Goal: Task Accomplishment & Management: Complete application form

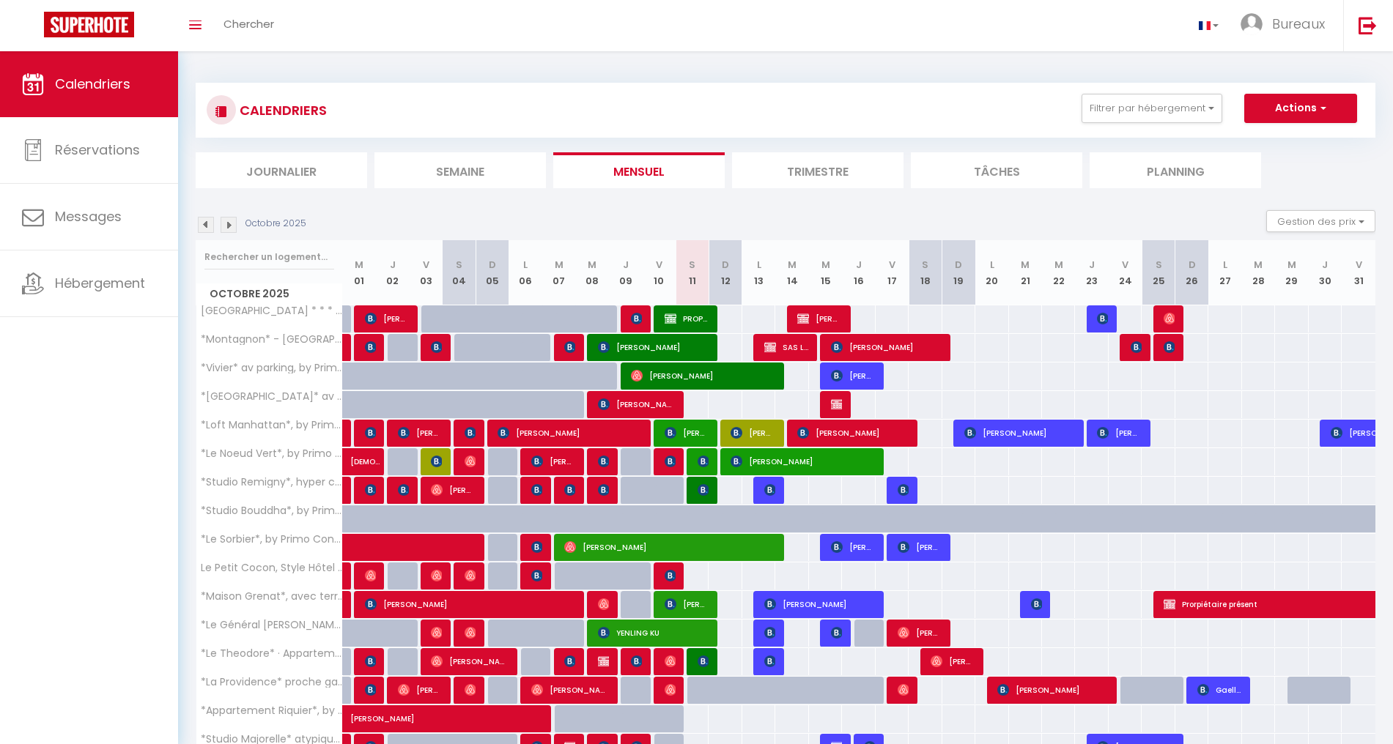
click at [288, 31] on div "Toggle menubar Chercher BUTTON Bureaux Paramètres" at bounding box center [744, 25] width 1276 height 51
click at [286, 29] on div "Toggle menubar Chercher BUTTON Bureaux Paramètres" at bounding box center [744, 25] width 1276 height 51
click at [322, 20] on div "Toggle menubar Chercher BUTTON Bureaux Paramètres" at bounding box center [744, 25] width 1276 height 51
click at [322, 19] on div "Toggle menubar Chercher BUTTON Bureaux Paramètres" at bounding box center [744, 25] width 1276 height 51
click at [271, 34] on link "Chercher" at bounding box center [248, 25] width 73 height 51
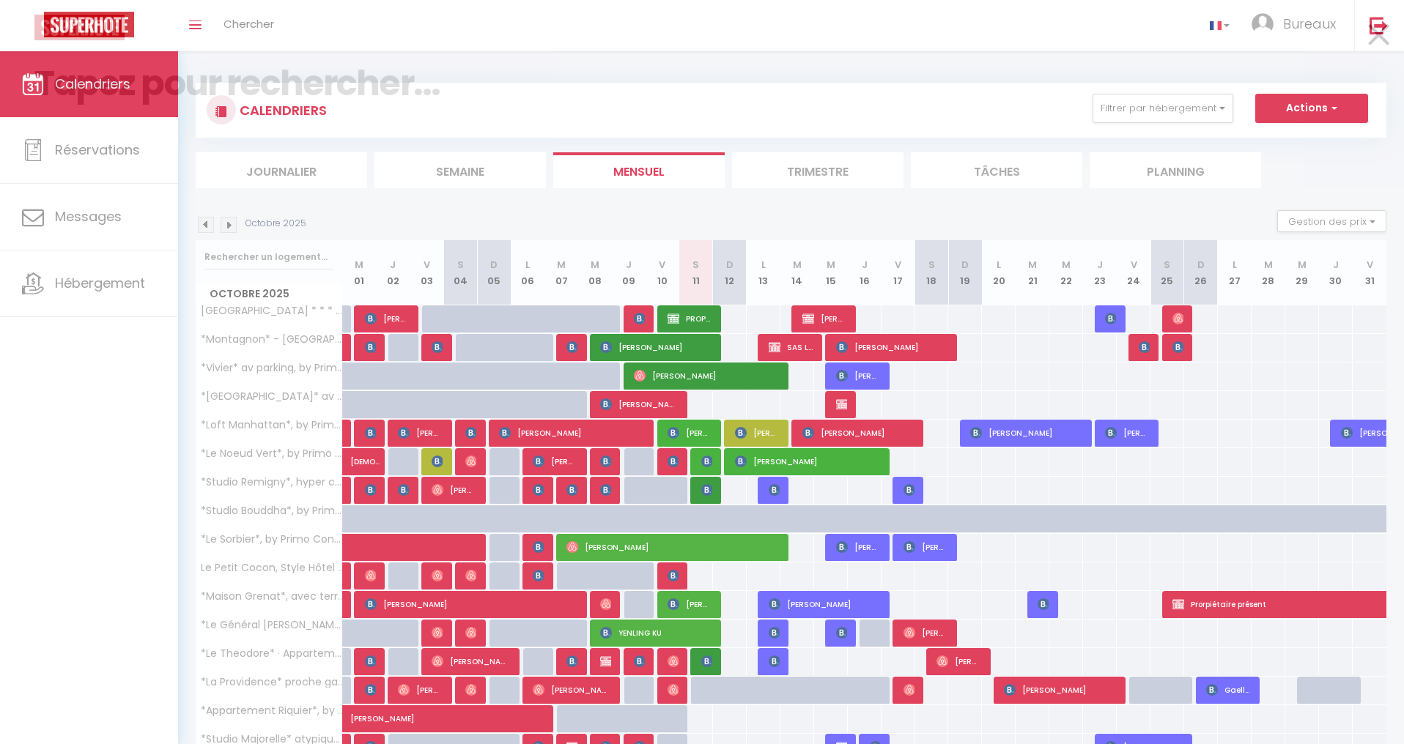
click at [303, 32] on div at bounding box center [701, 28] width 1357 height 26
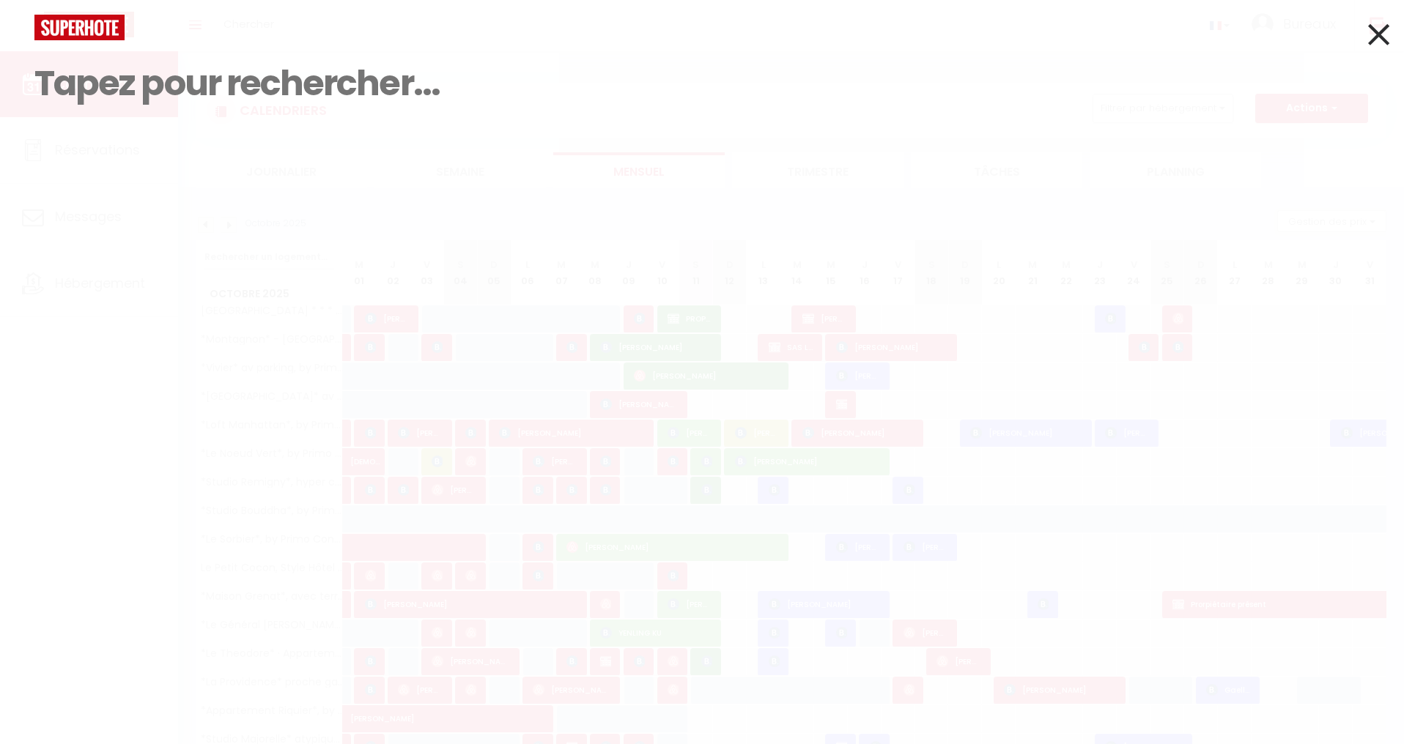
click at [198, 87] on input at bounding box center [701, 83] width 1335 height 86
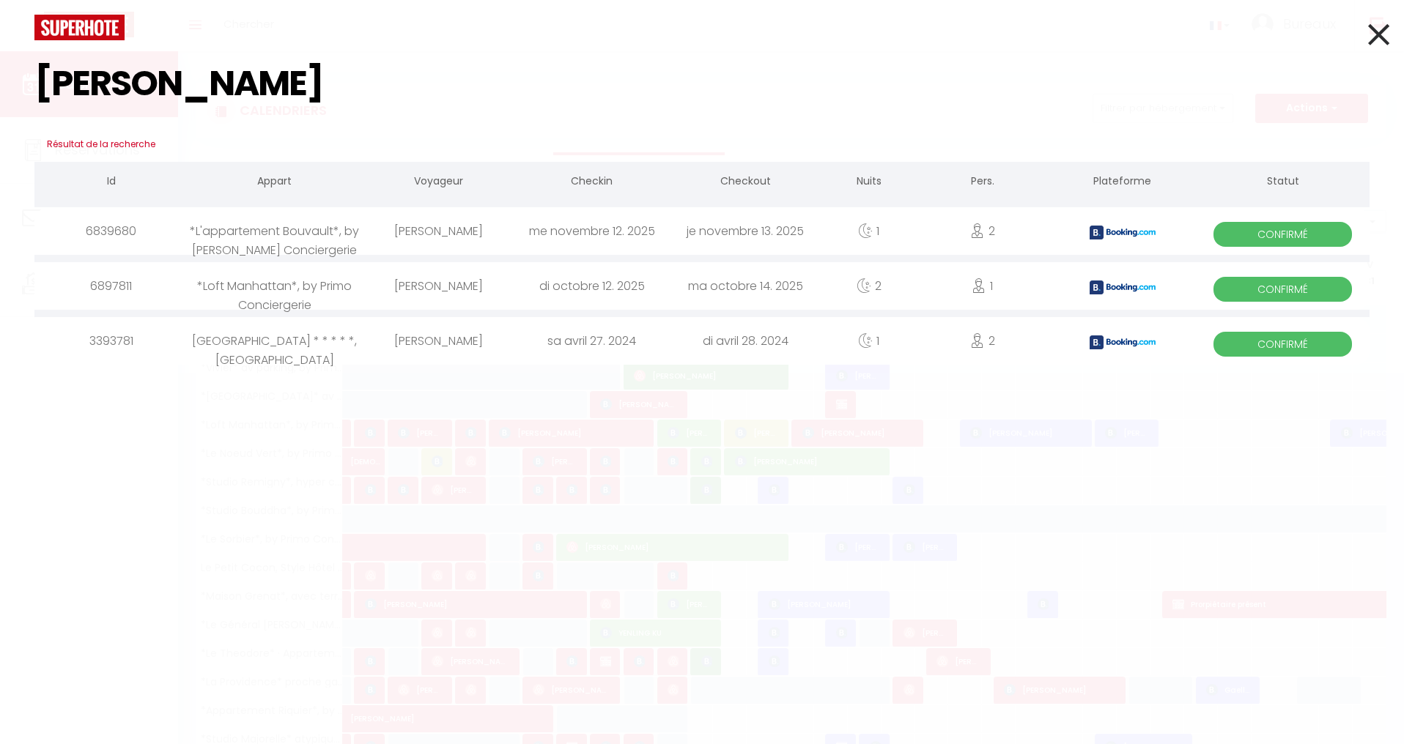
type input "[PERSON_NAME]"
click at [454, 286] on div "[PERSON_NAME]" at bounding box center [438, 286] width 154 height 48
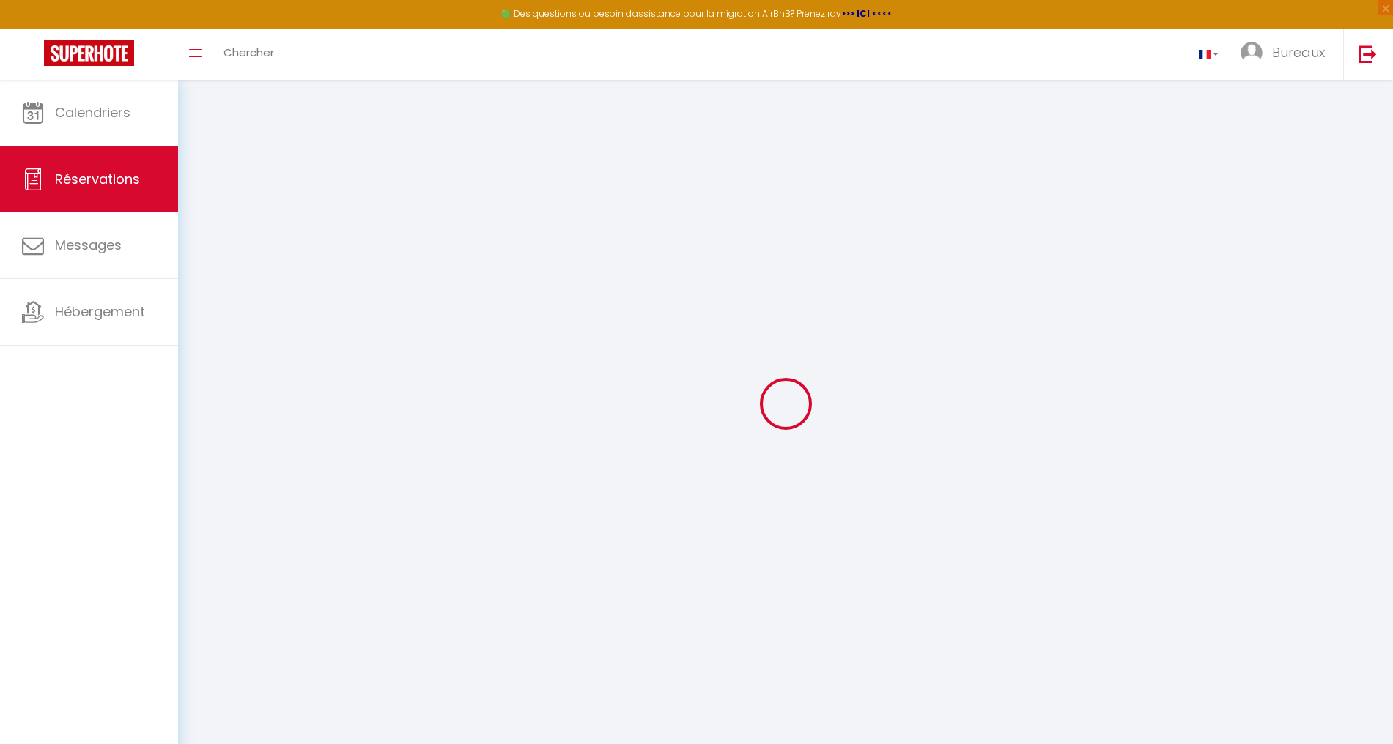
type input "[PERSON_NAME]"
type input "[EMAIL_ADDRESS][DOMAIN_NAME]"
type input "[PHONE_NUMBER]"
select select "FR"
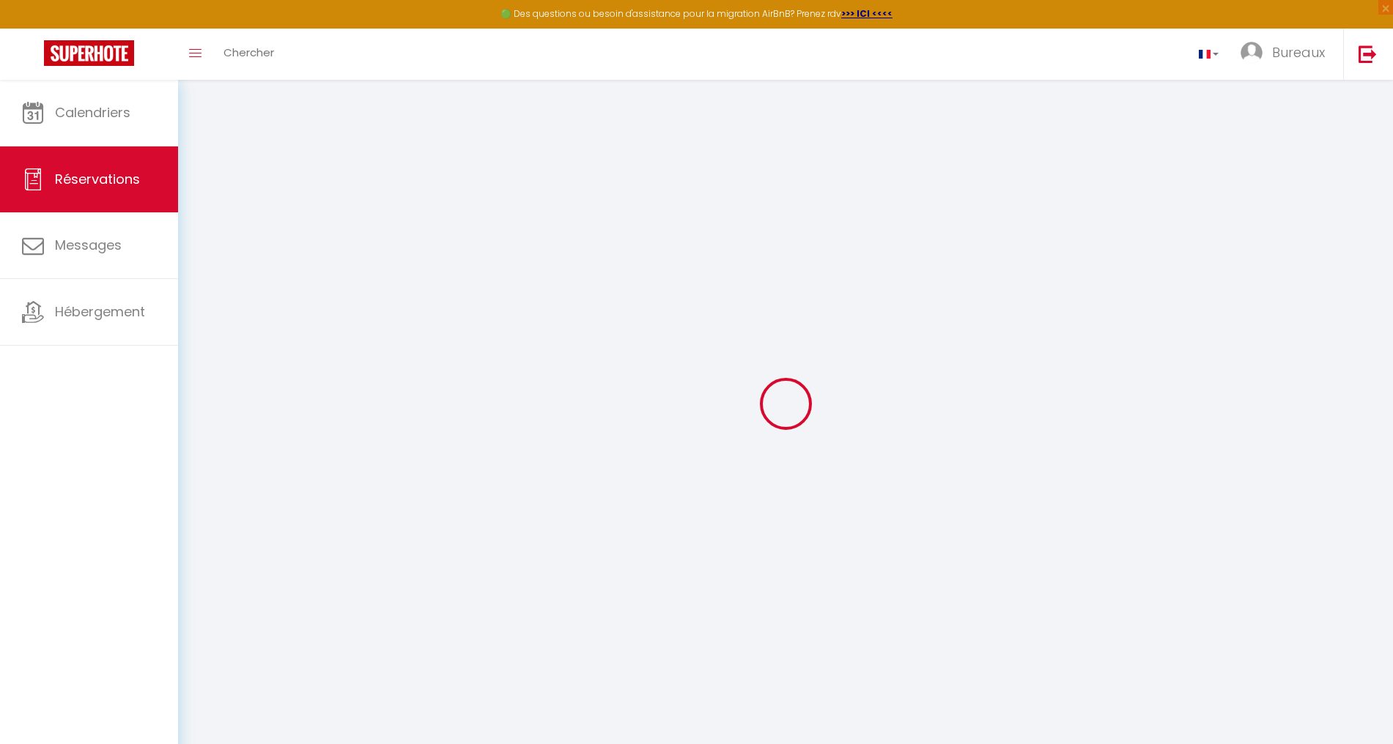
type input "22.92"
type input "1.98"
select select "19776"
select select "1"
select select
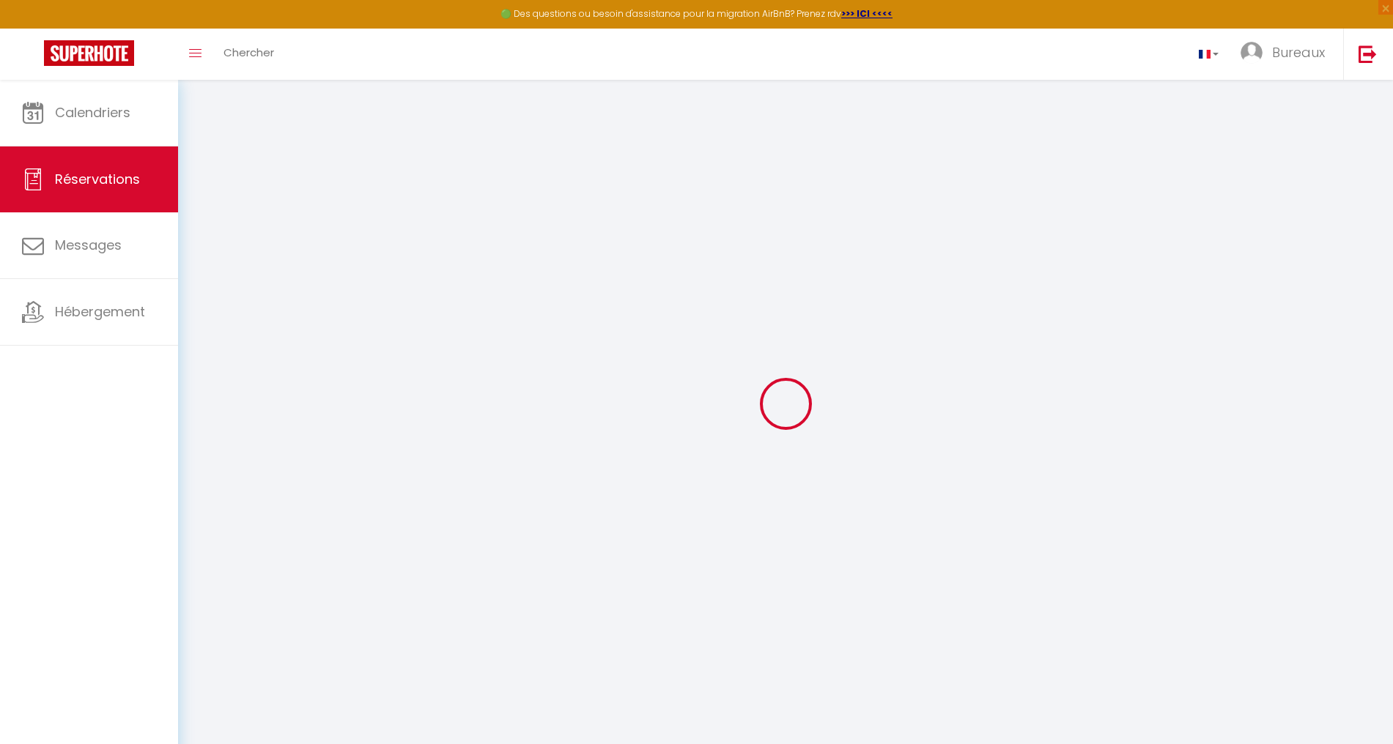
select select
type input "1"
select select "12"
select select
type input "134.8"
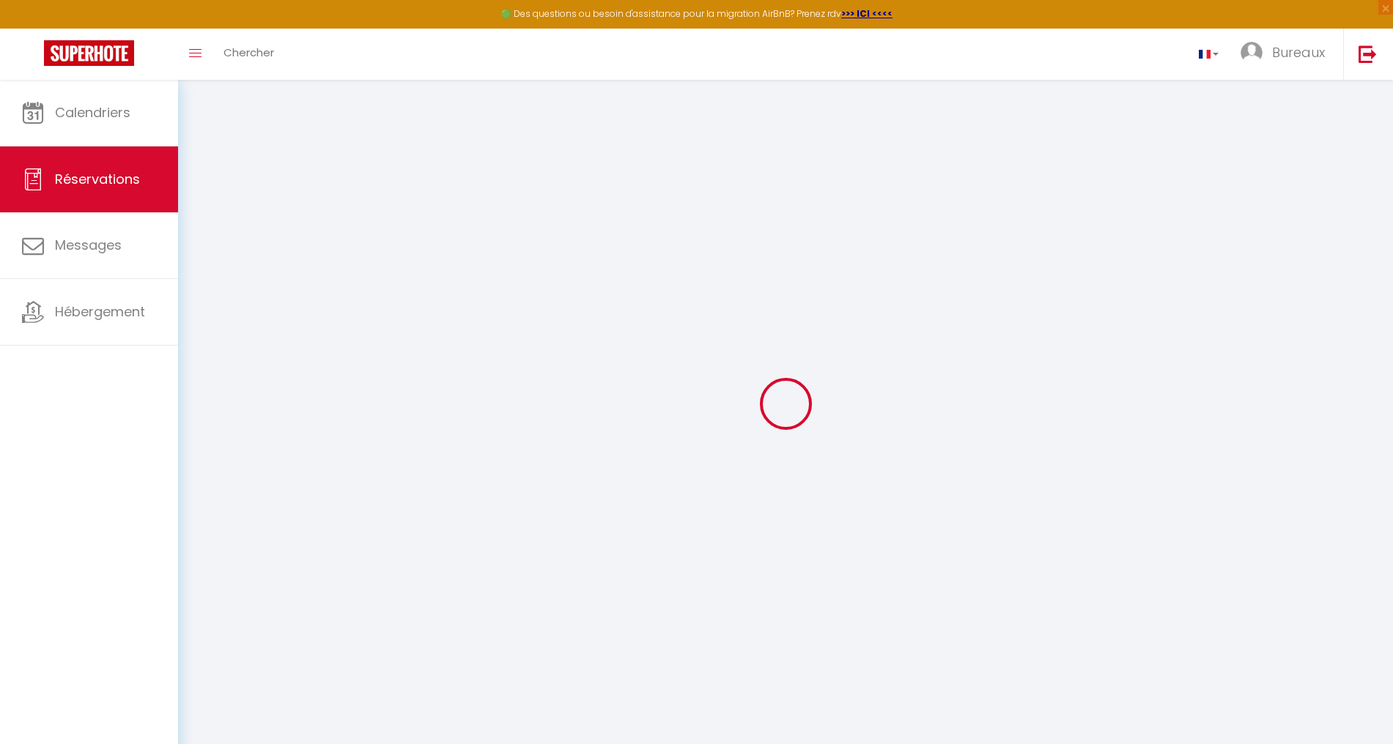
checkbox input "false"
select select "2"
type input "0"
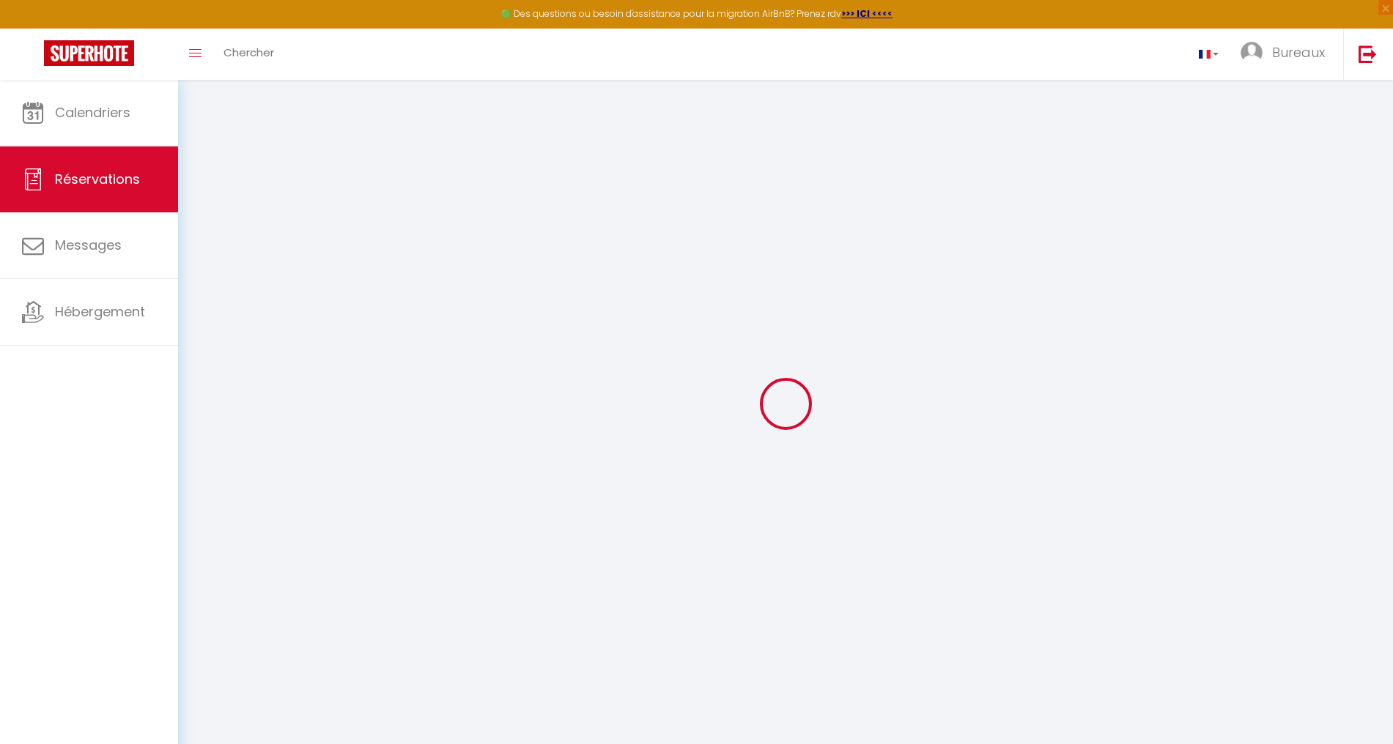
select select
select select "14"
checkbox input "false"
select select
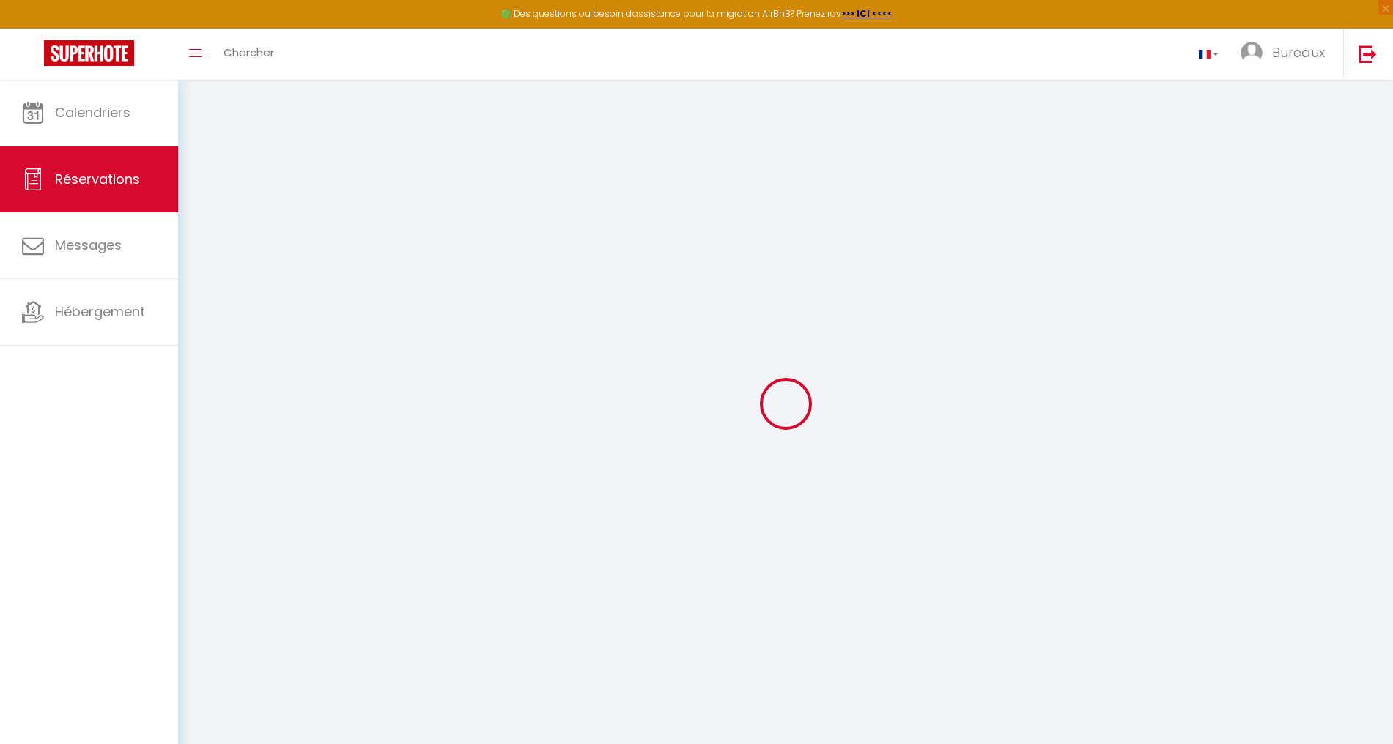
select select
checkbox input "false"
select select
checkbox input "false"
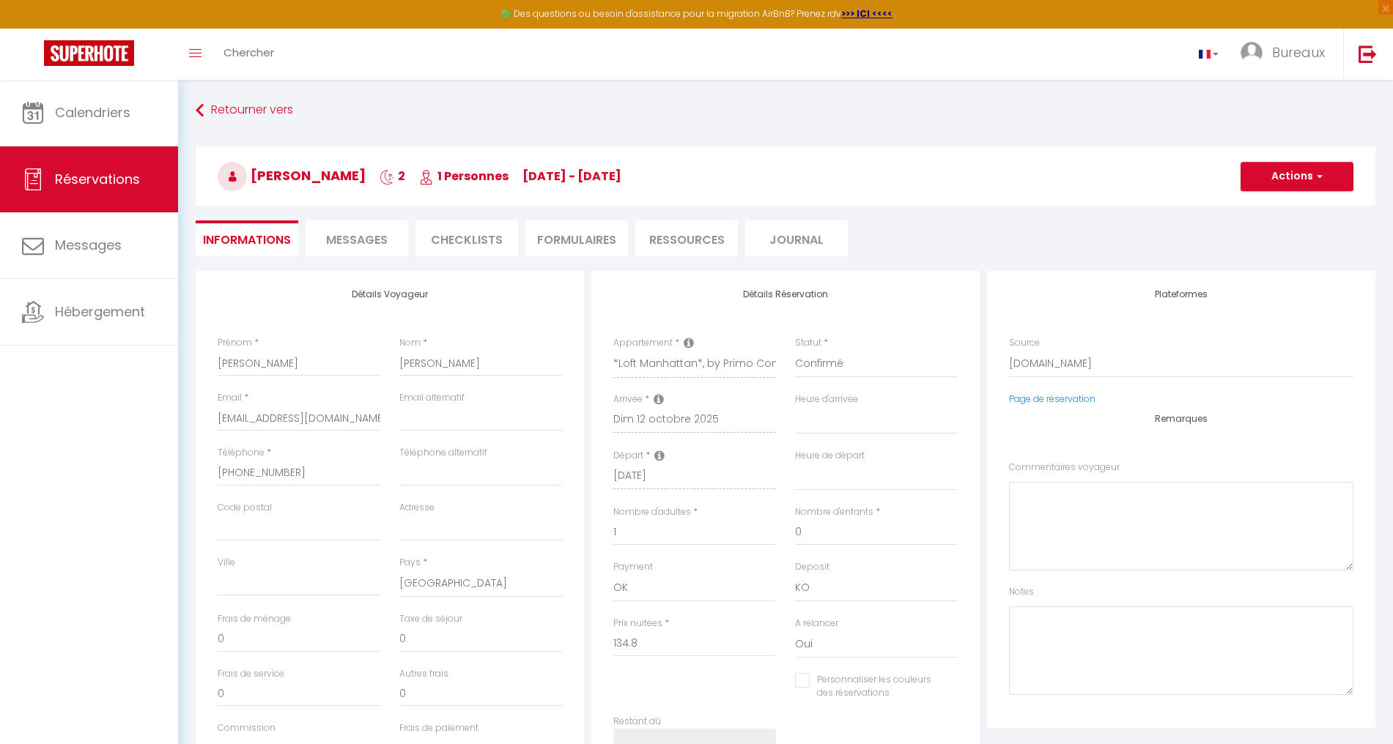
select select
checkbox input "false"
type voyageur0 "** THIS RESERVATION HAS BEEN PRE-PAID ** BOOKING NOTE : Payment charge is EUR 1…"
type input "6.74"
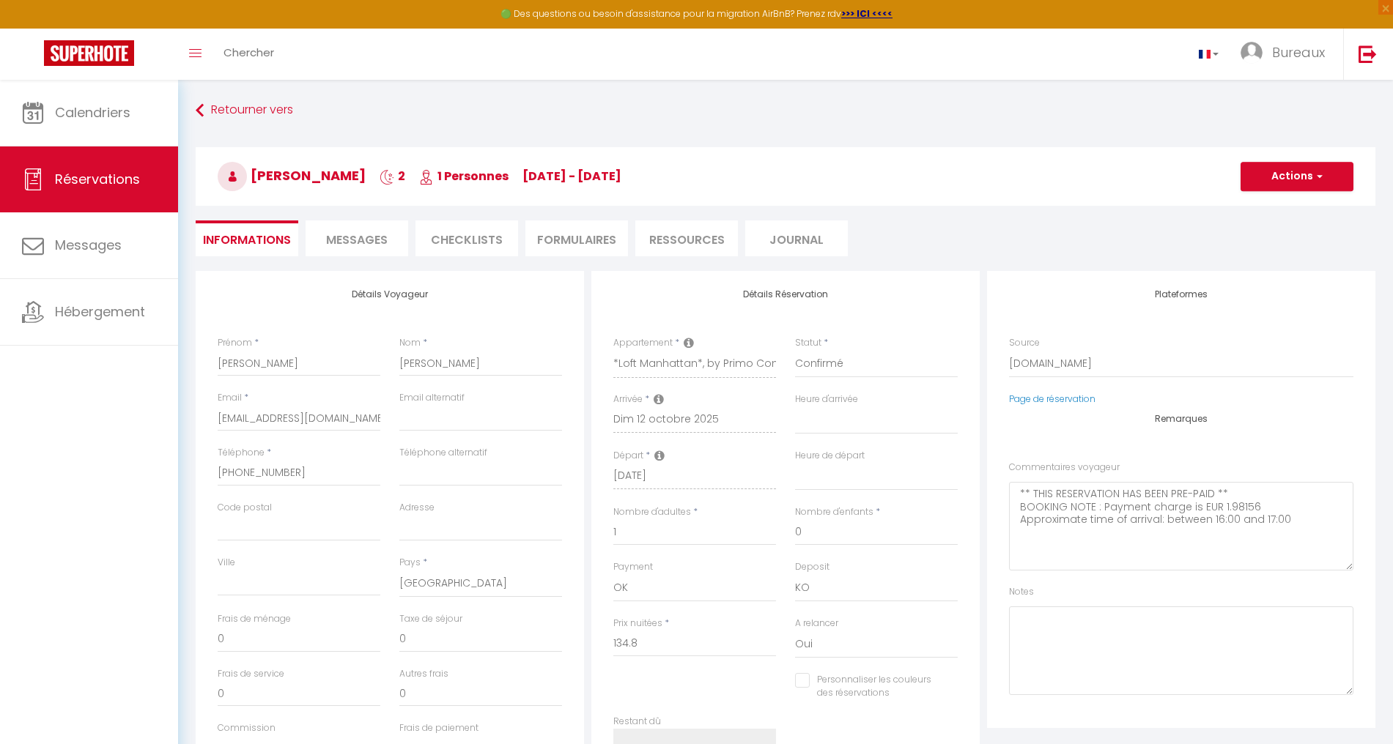
select select
checkbox input "false"
select select
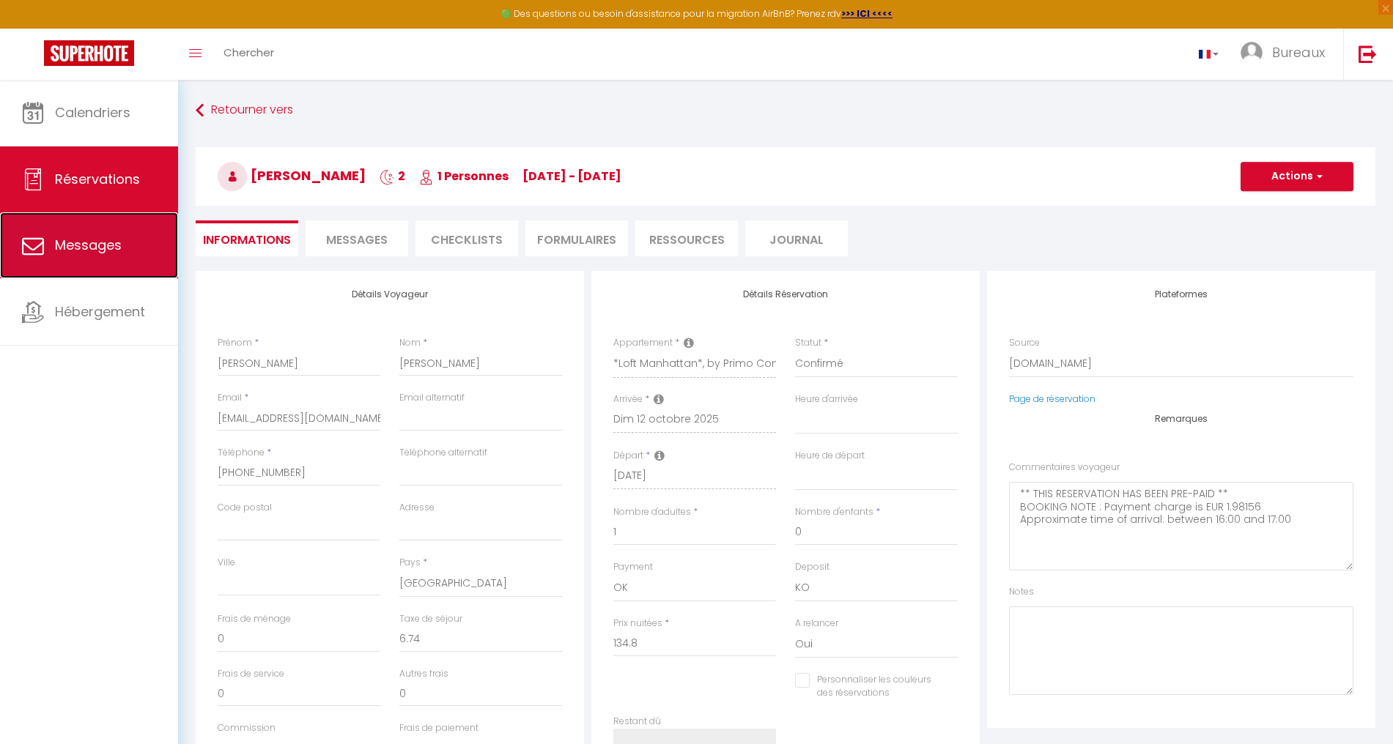
click at [106, 251] on span "Messages" at bounding box center [88, 245] width 67 height 18
select select "message"
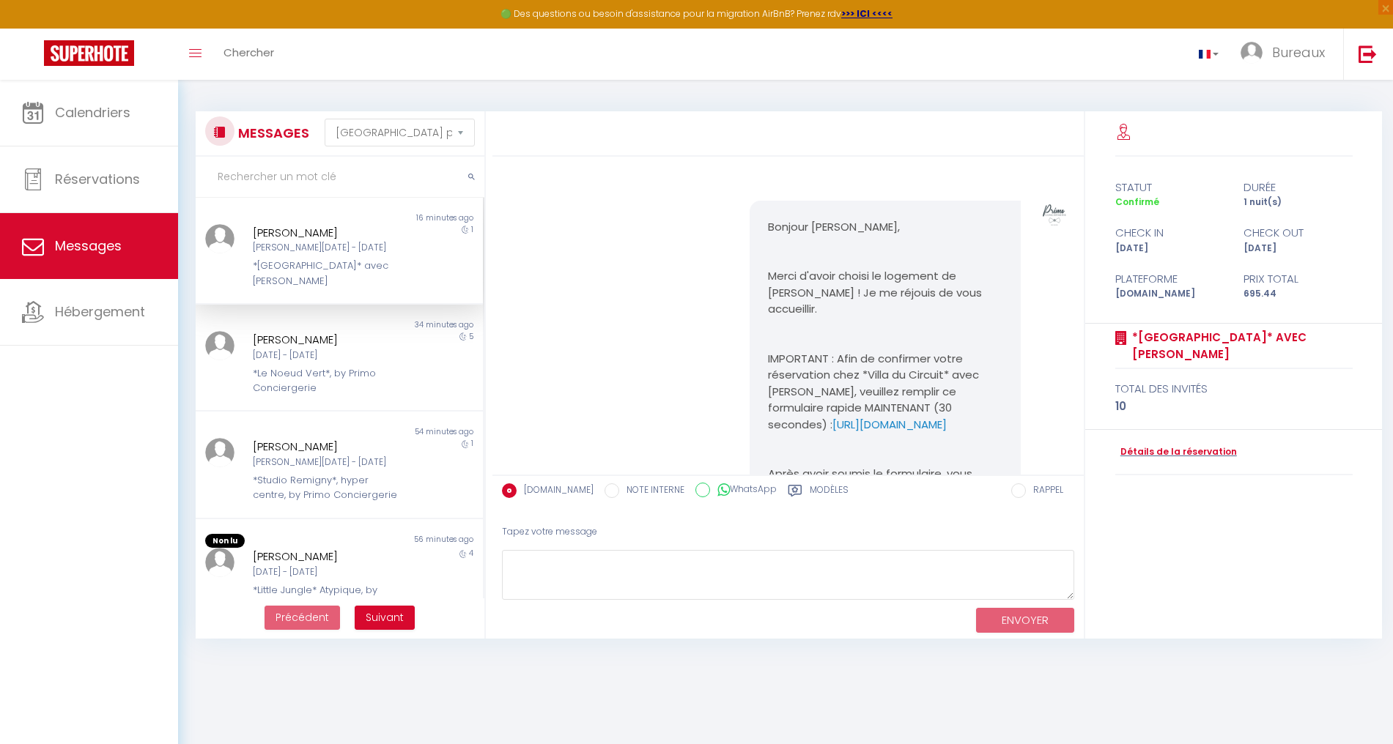
scroll to position [1701, 0]
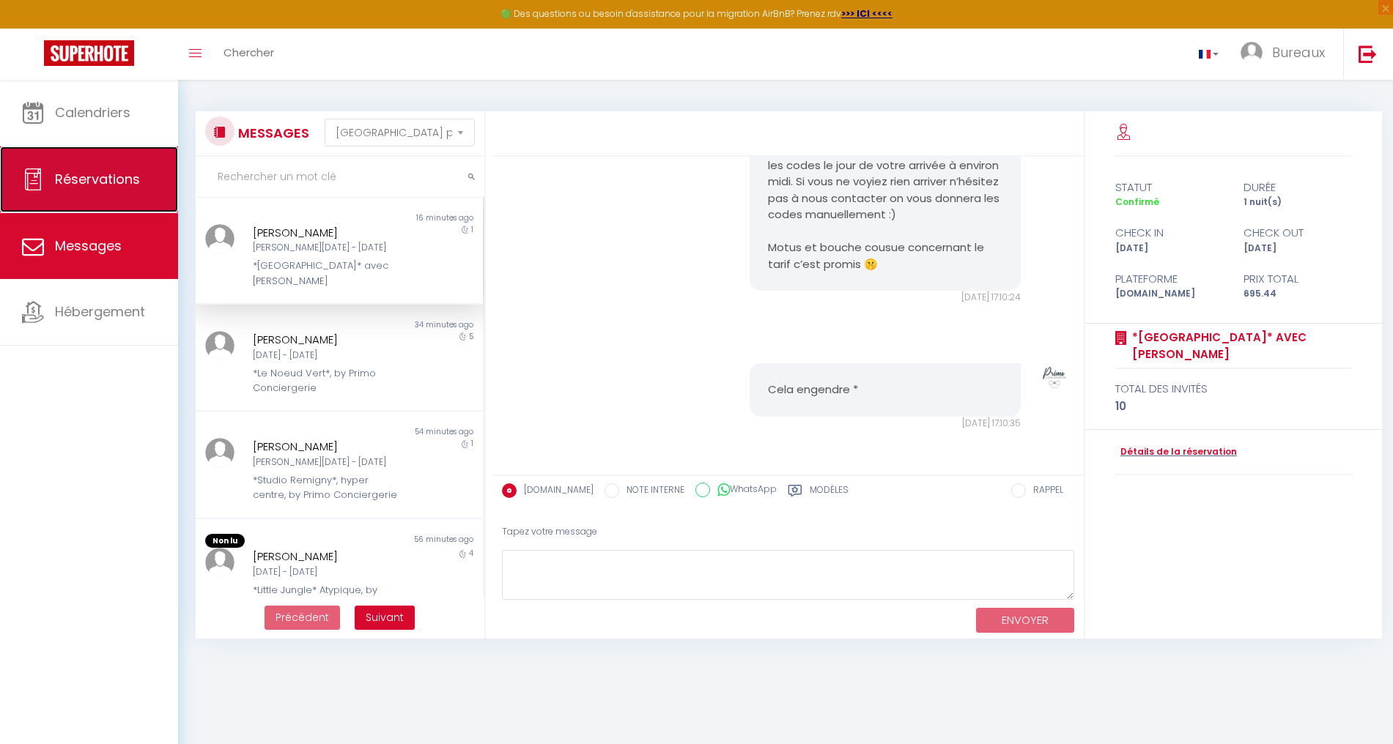
click at [85, 179] on span "Réservations" at bounding box center [97, 179] width 85 height 18
select select "not_cancelled"
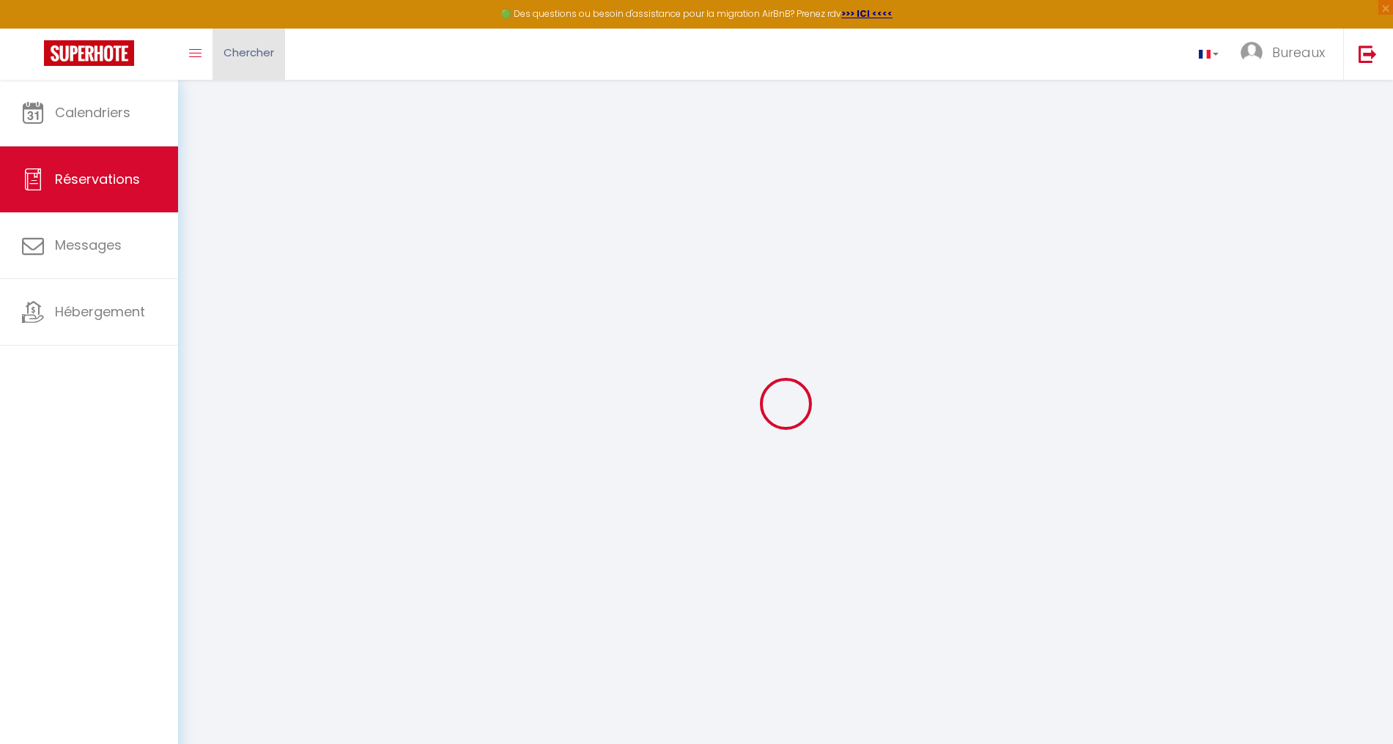
click at [283, 60] on link "Chercher" at bounding box center [248, 54] width 73 height 51
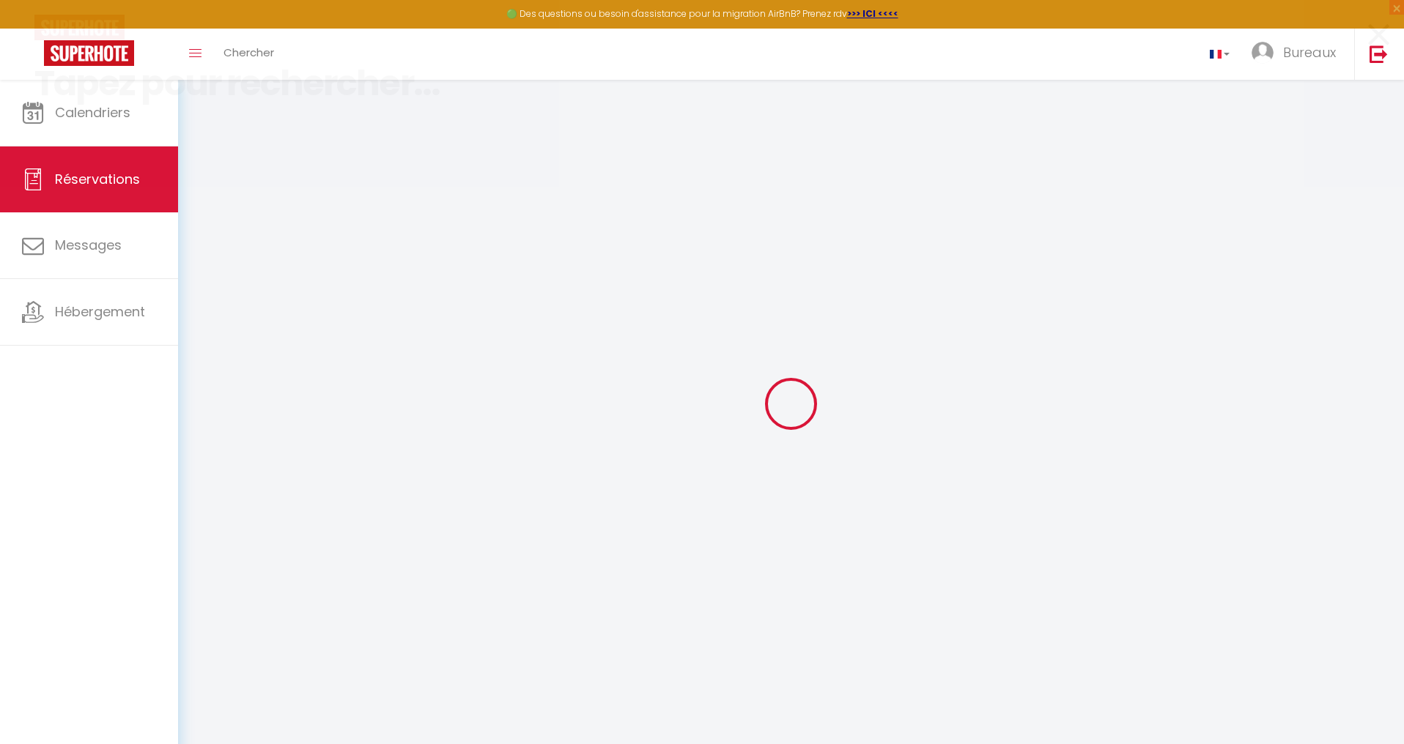
click at [271, 60] on input at bounding box center [701, 83] width 1335 height 86
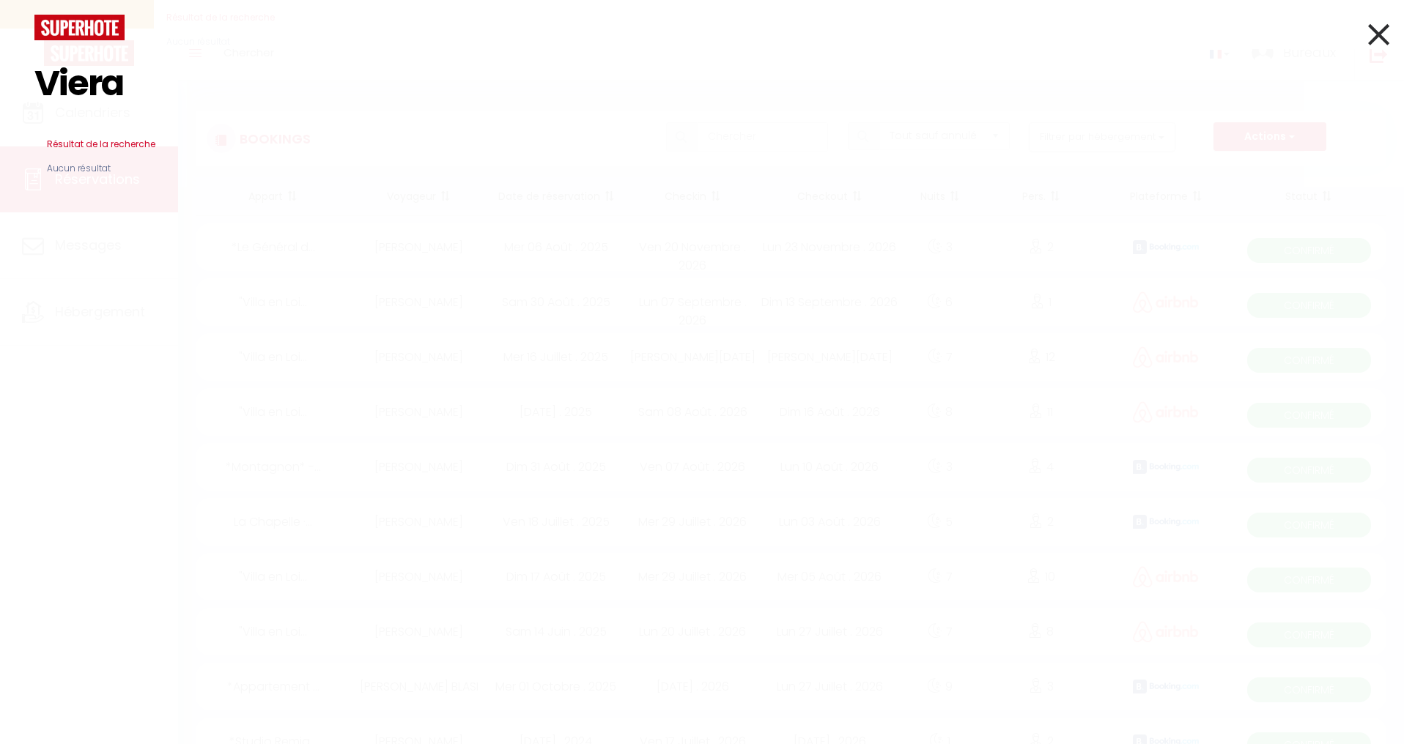
click at [84, 81] on input "Viera" at bounding box center [701, 83] width 1335 height 86
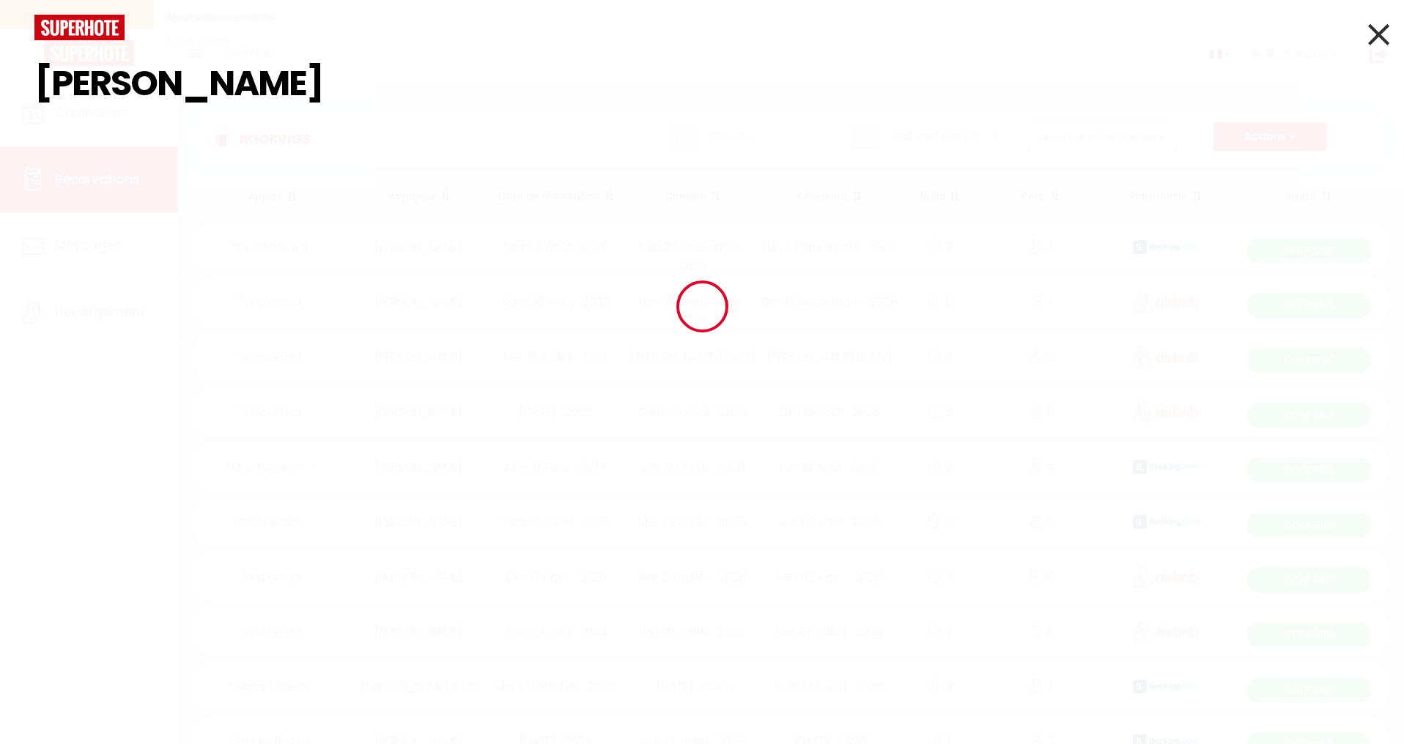
type input "[PERSON_NAME]"
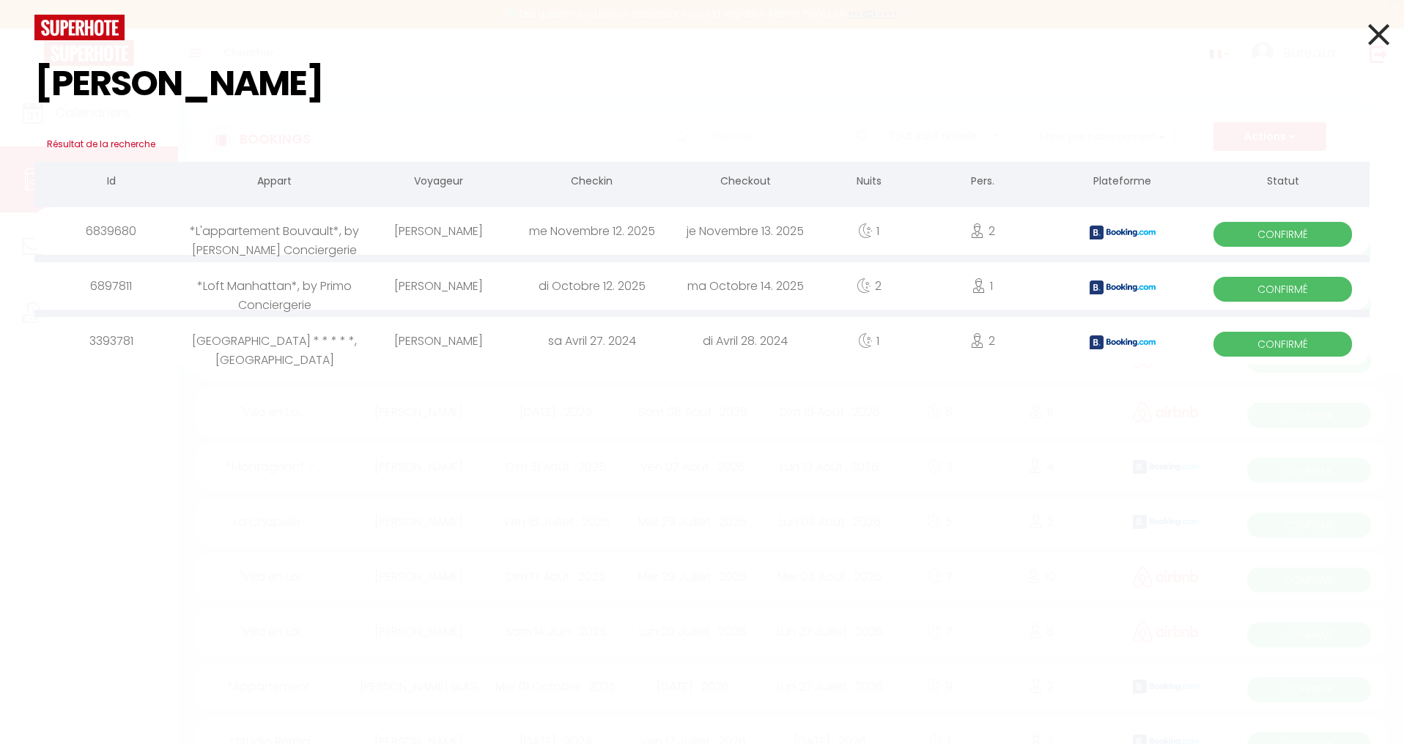
click at [502, 285] on div "[PERSON_NAME]" at bounding box center [438, 286] width 154 height 48
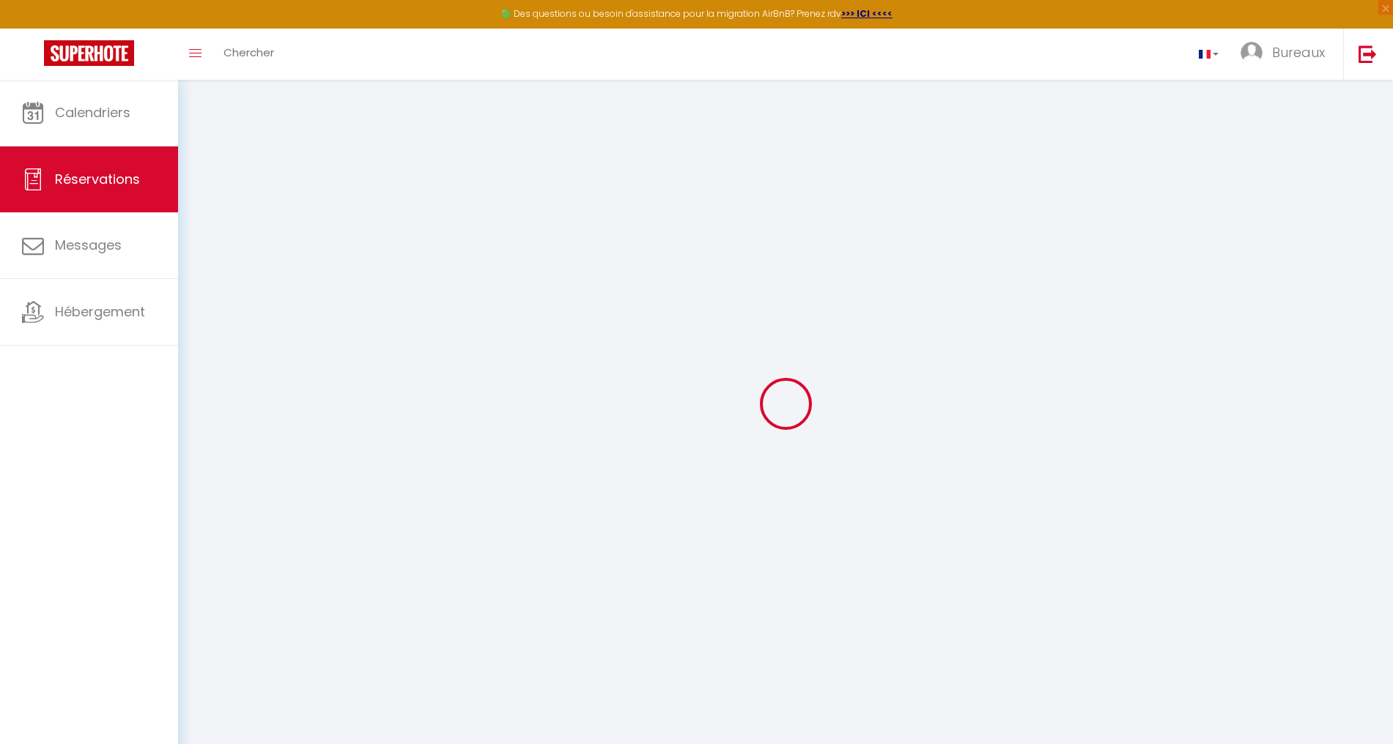
type input "[PERSON_NAME]"
type input "[EMAIL_ADDRESS][DOMAIN_NAME]"
type input "[PHONE_NUMBER]"
select select "FR"
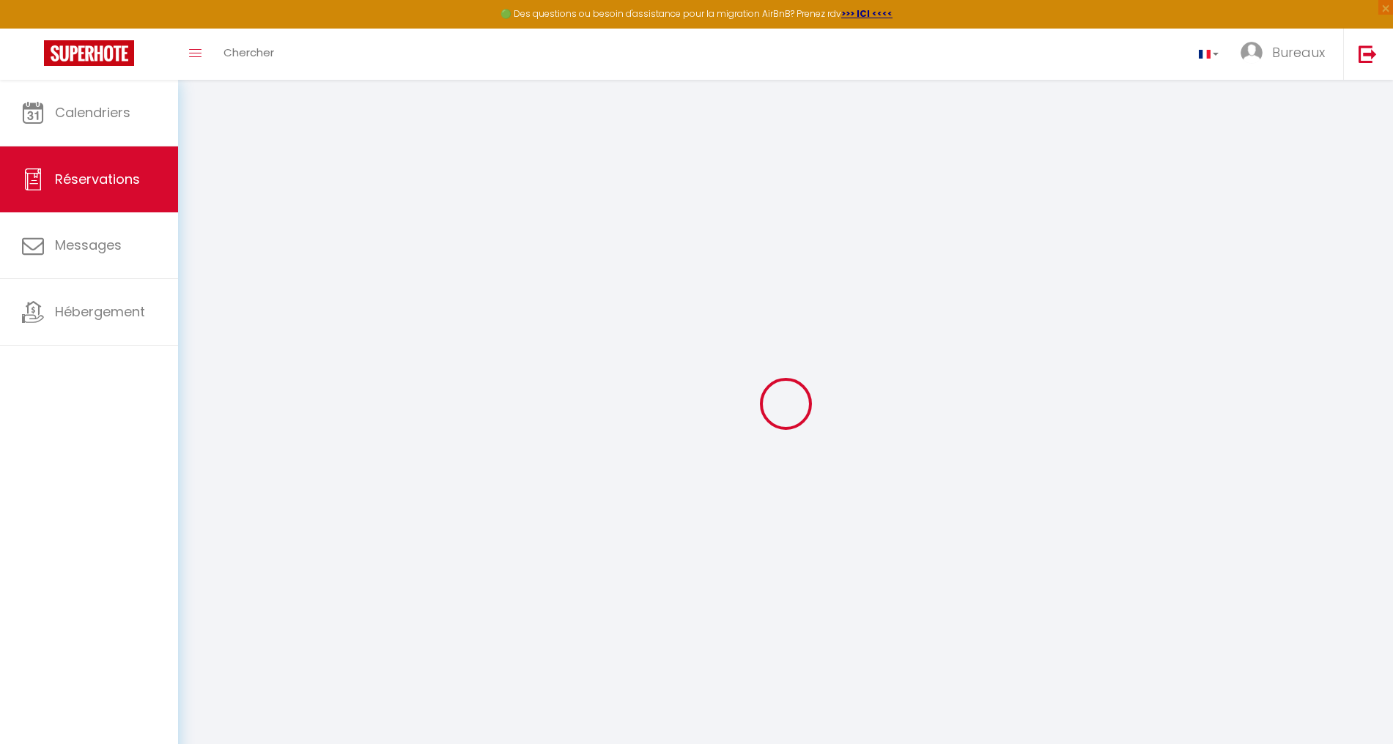
type input "22.92"
type input "1.98"
select select "19776"
select select "1"
select select
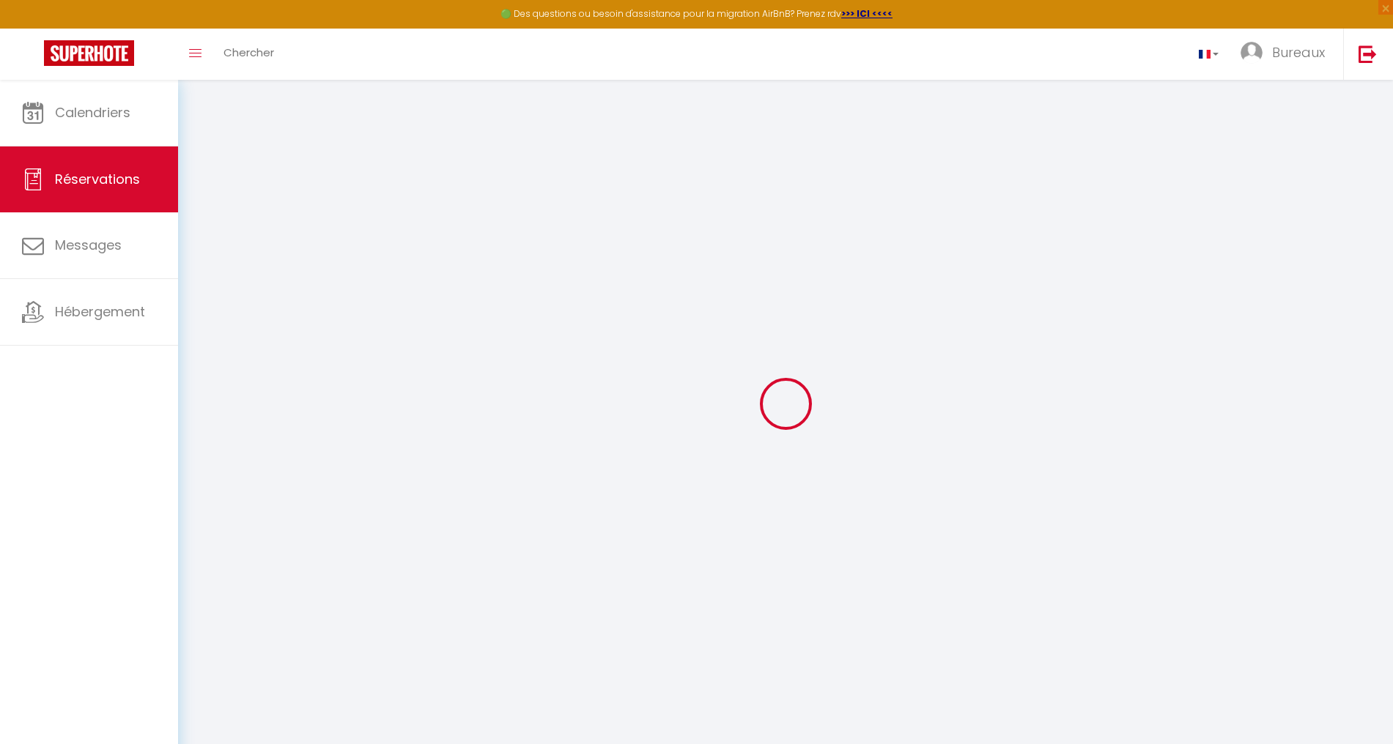
select select
type input "1"
select select "12"
select select
type input "134.8"
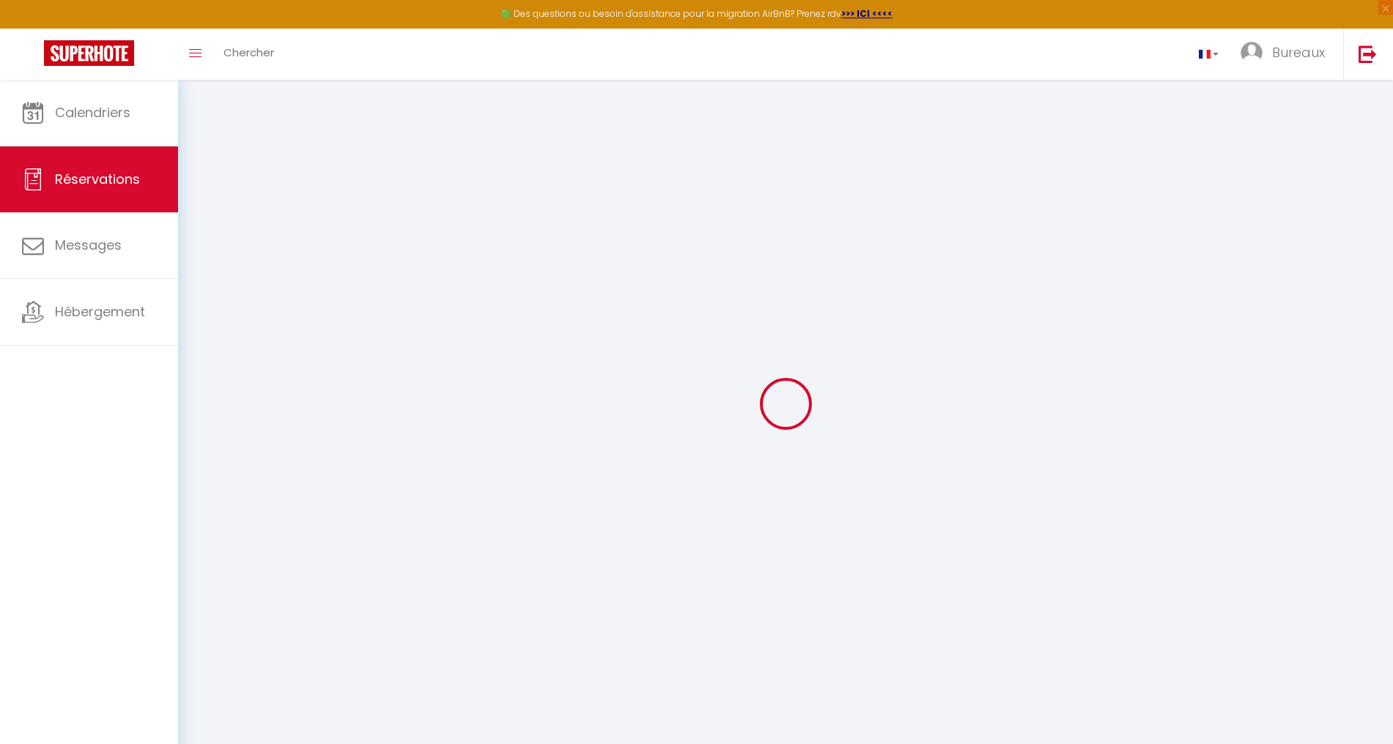
checkbox input "false"
select select "2"
type input "0"
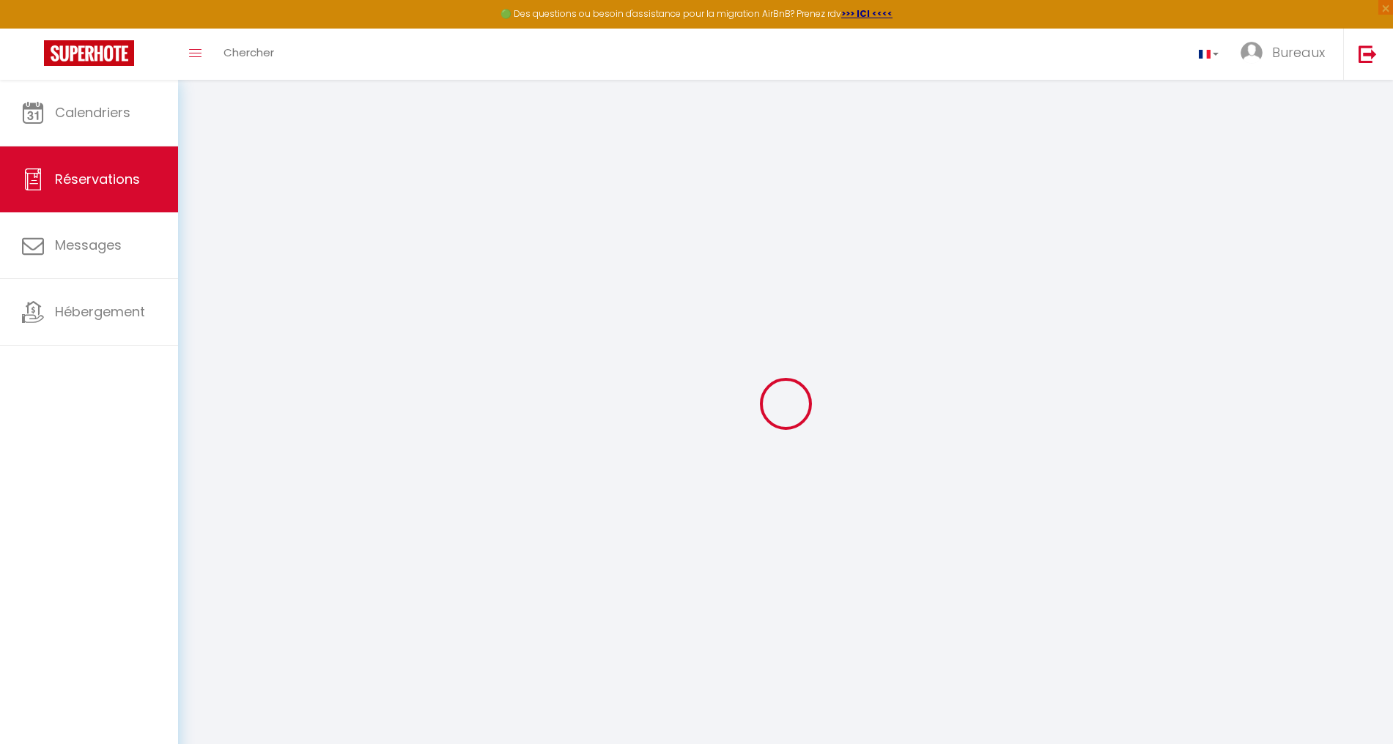
select select
select select "14"
checkbox input "false"
select select
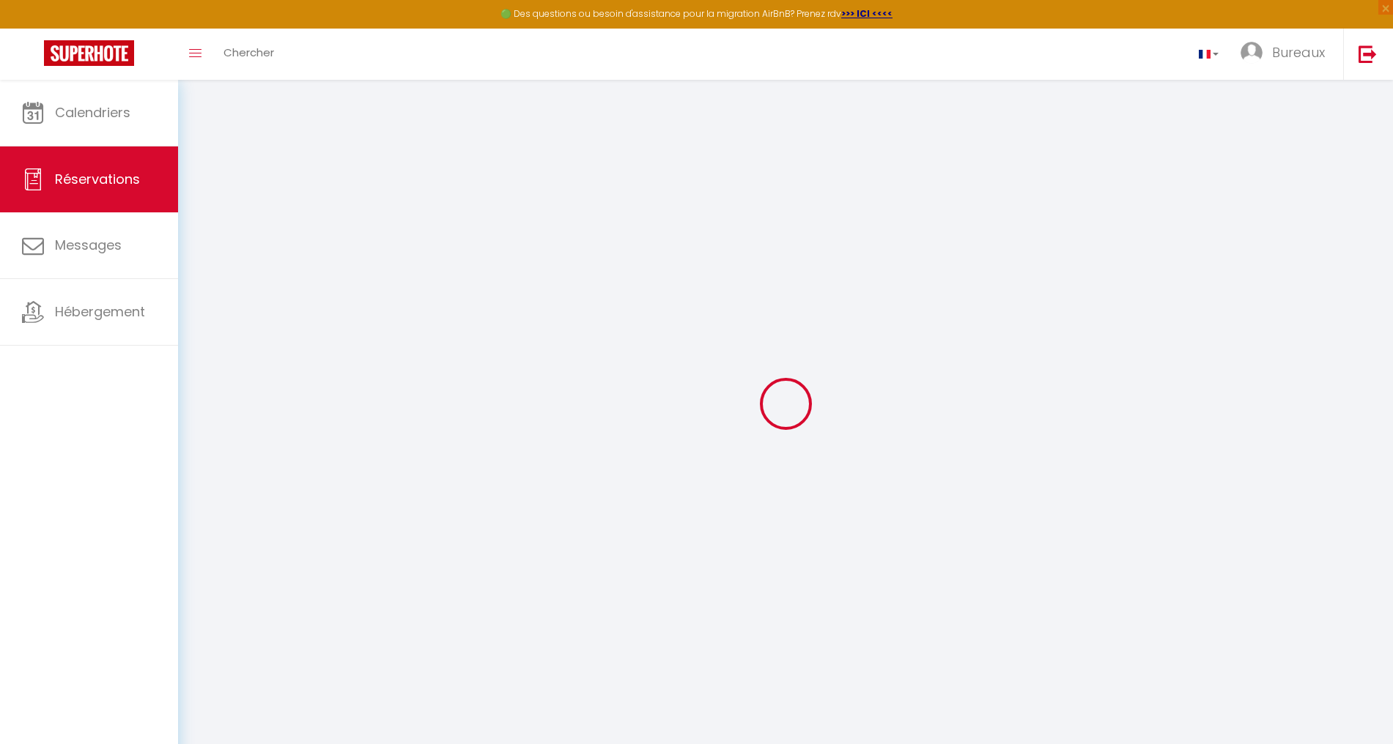
select select
checkbox input "false"
select select
checkbox input "false"
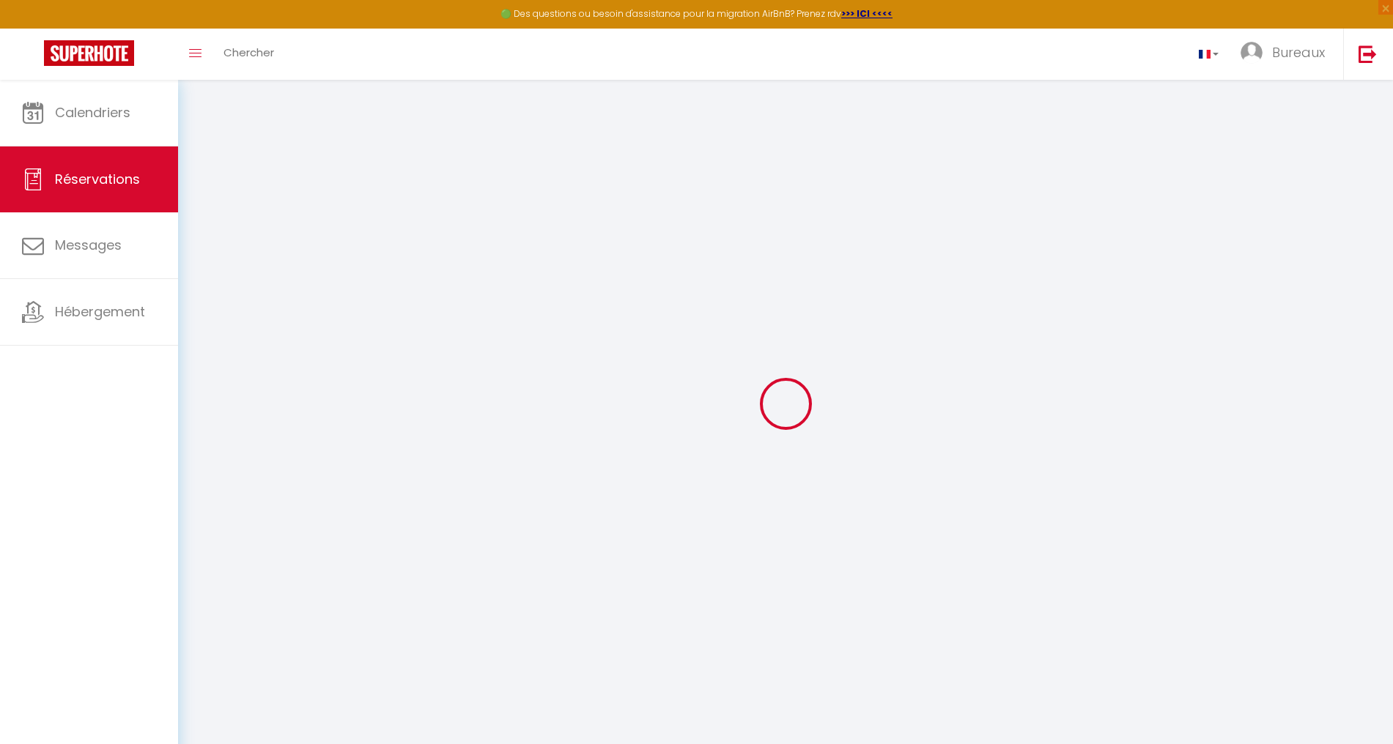
select select
checkbox input "false"
type voyageur0 "** THIS RESERVATION HAS BEEN PRE-PAID ** BOOKING NOTE : Payment charge is EUR 1…"
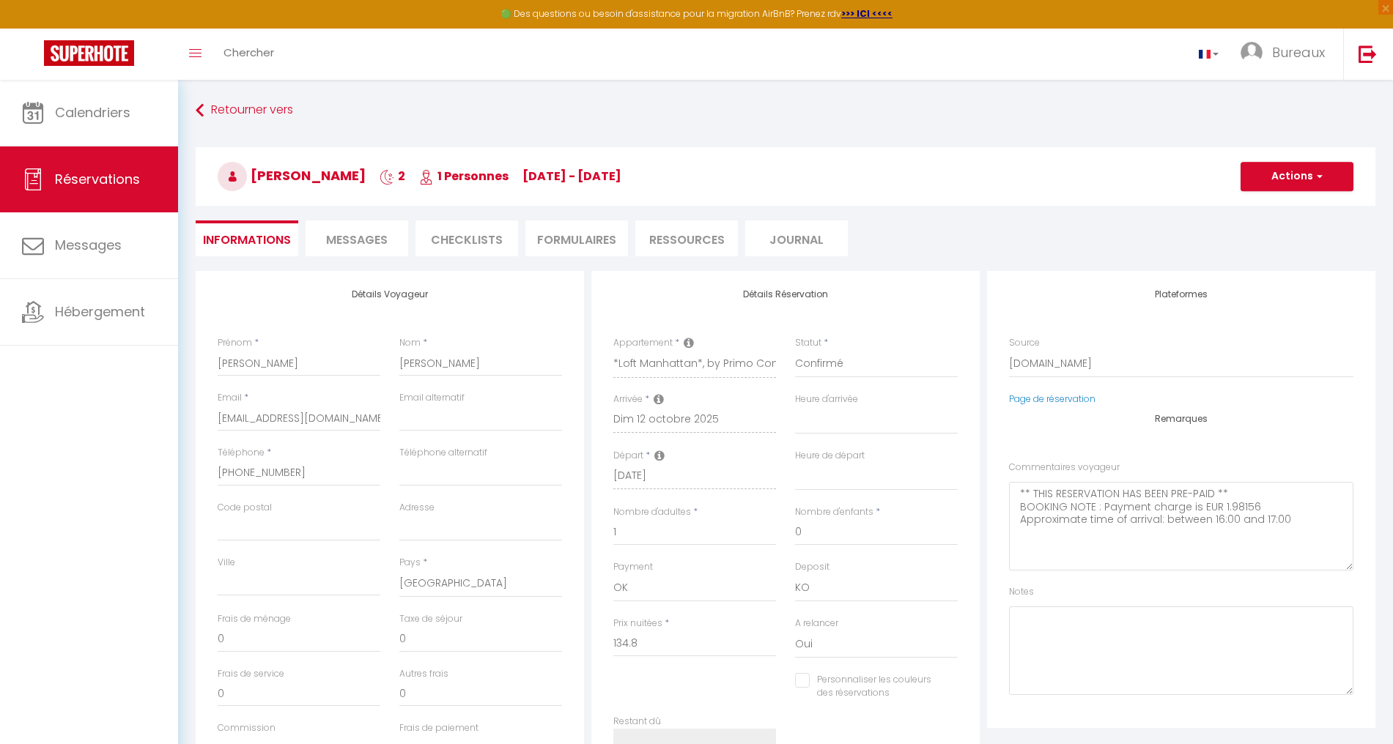
type input "6.74"
select select
checkbox input "false"
select select
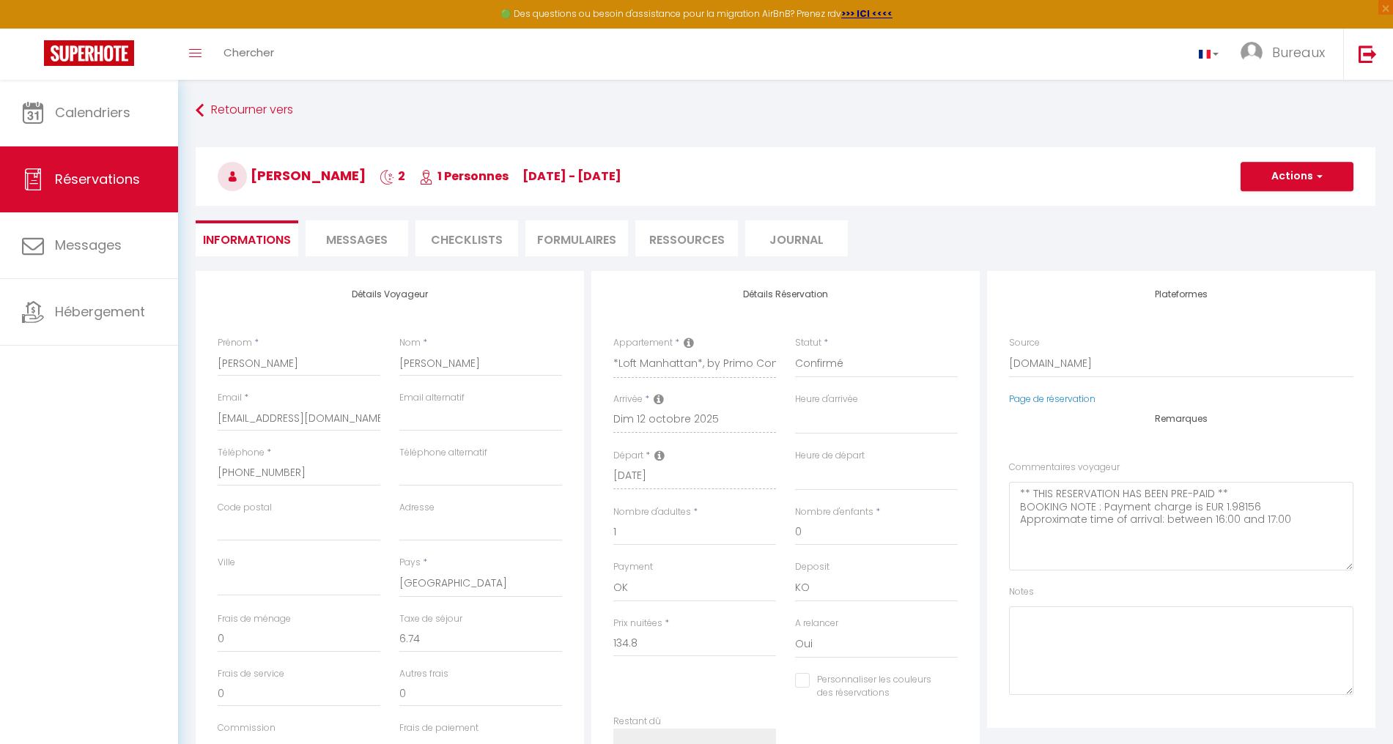
select select
click at [357, 243] on span "Messages" at bounding box center [357, 240] width 62 height 17
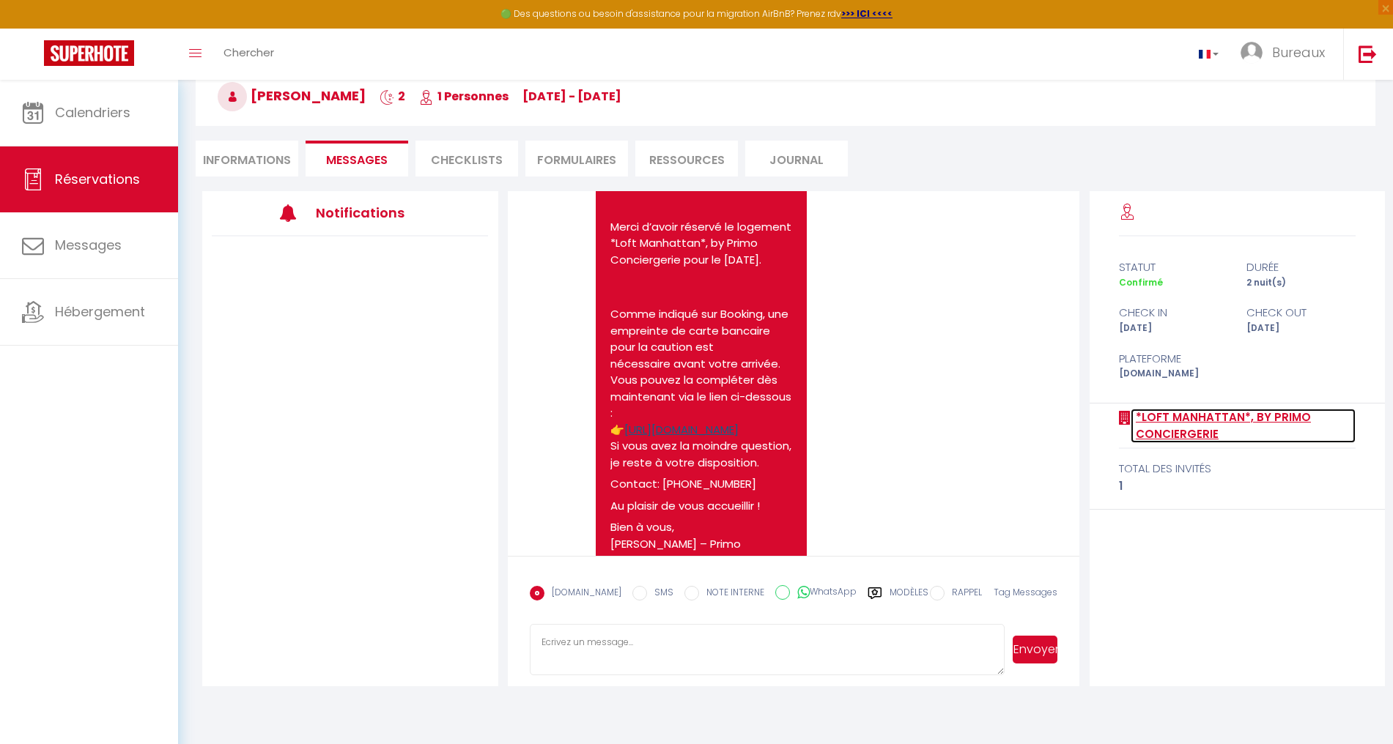
scroll to position [1469, 0]
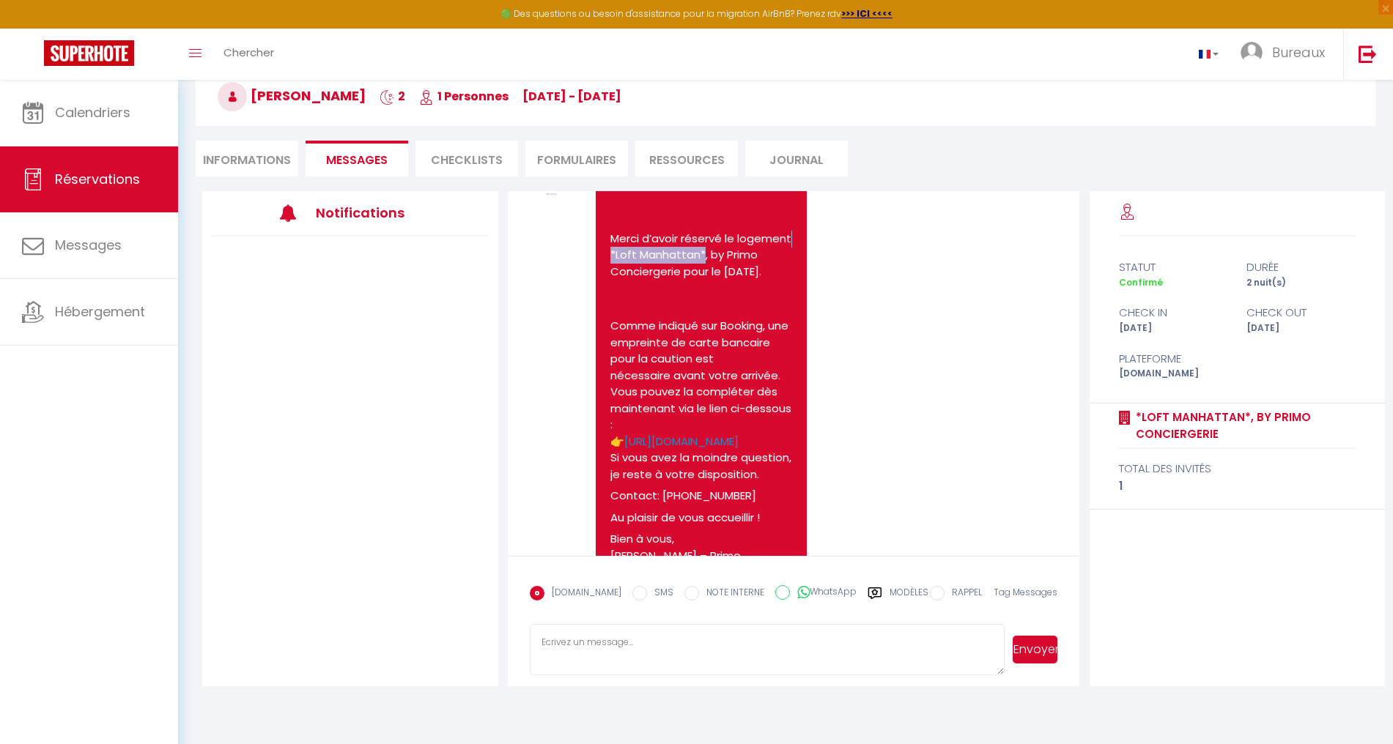
drag, startPoint x: 728, startPoint y: 351, endPoint x: 664, endPoint y: 349, distance: 63.8
click at [664, 281] on p "Merci d’avoir réservé le logement *Loft Manhattan*, by Primo Conciergerie pour …" at bounding box center [701, 256] width 182 height 50
copy p "*Loft Manhattan*"
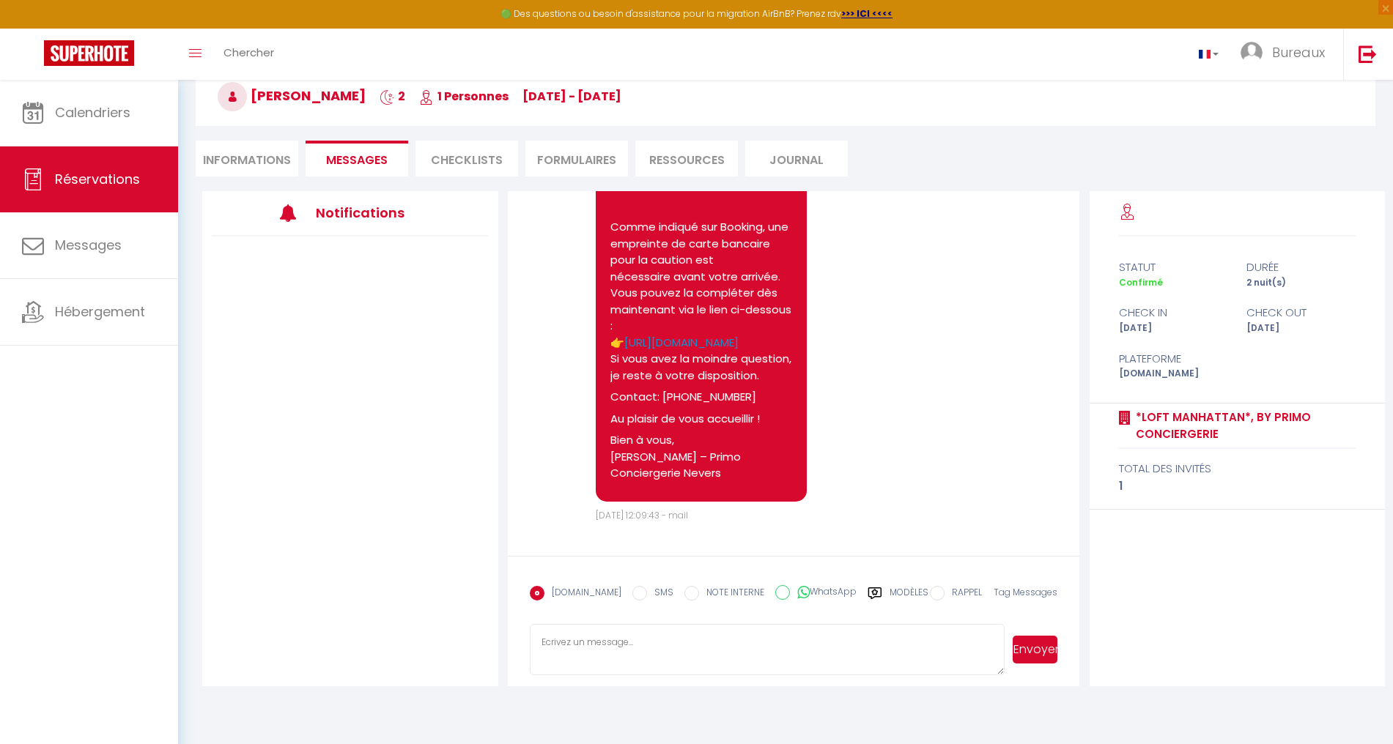
scroll to position [1733, 0]
